Goal: Information Seeking & Learning: Learn about a topic

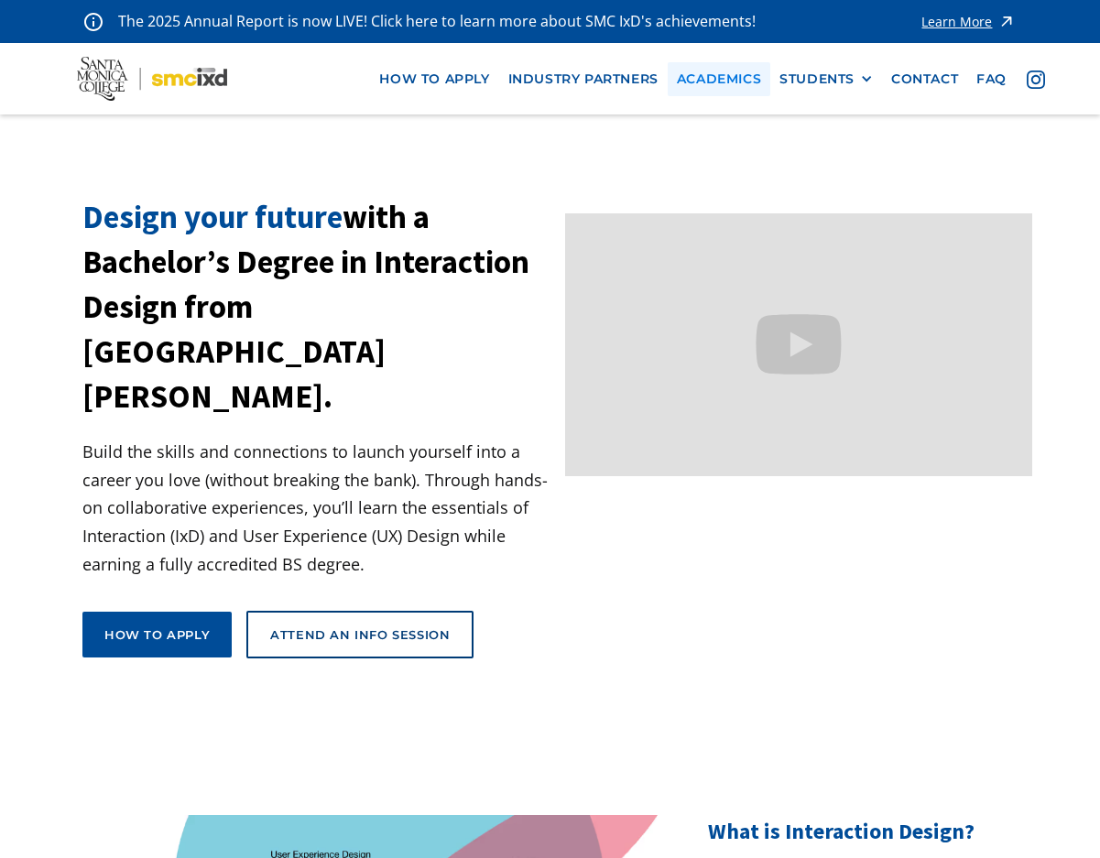
click at [696, 93] on link "Academics" at bounding box center [719, 79] width 103 height 34
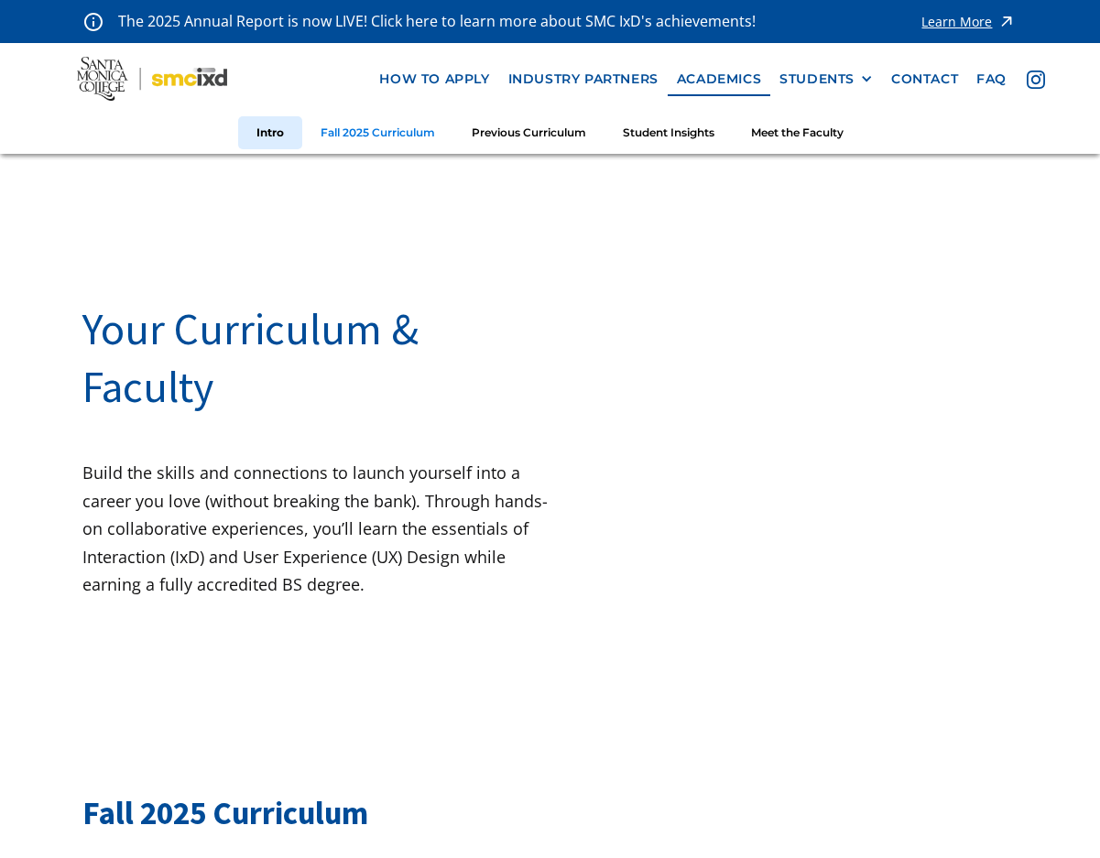
click at [346, 124] on link "Fall 2025 Curriculum" at bounding box center [377, 133] width 151 height 34
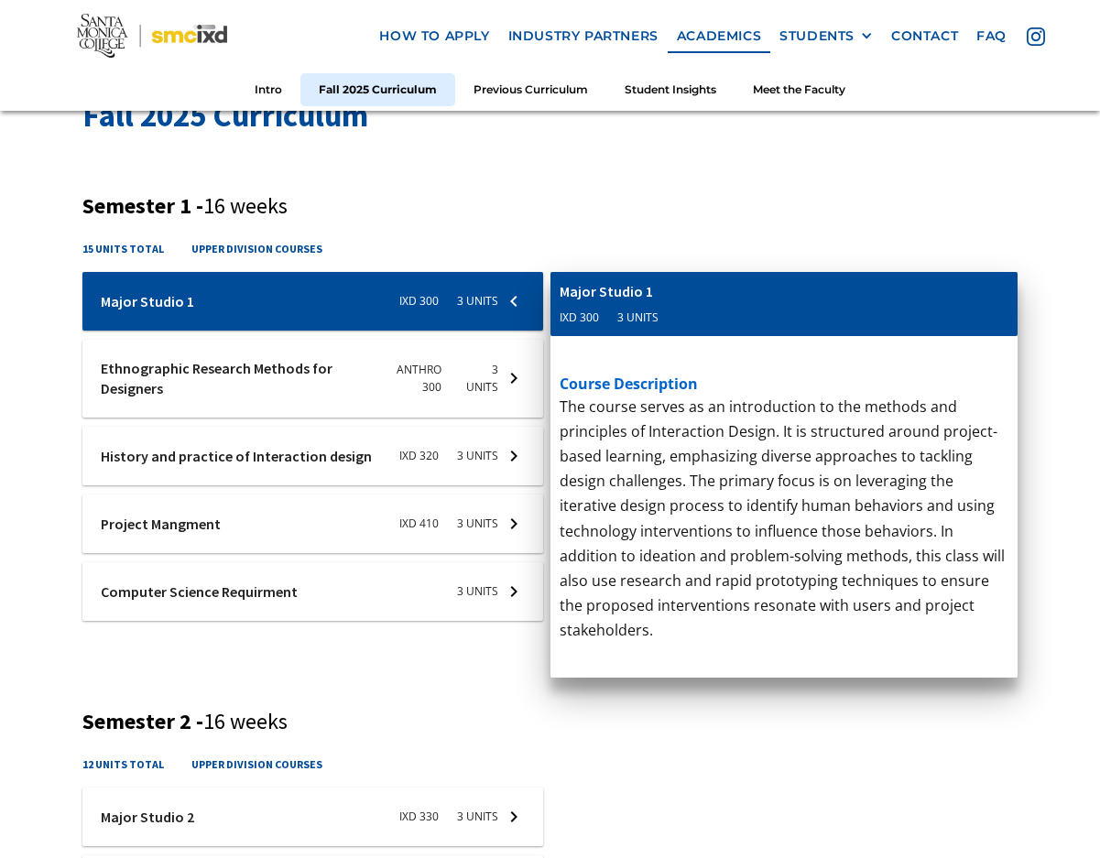
scroll to position [701, 0]
